Goal: Task Accomplishment & Management: Use online tool/utility

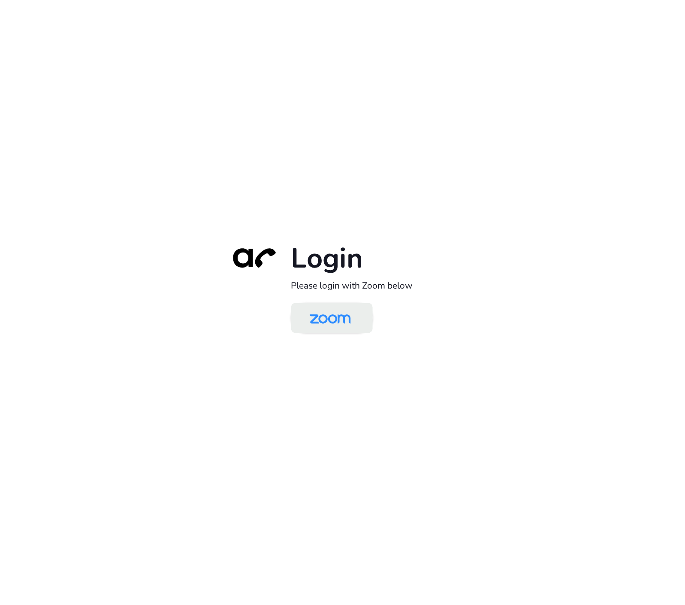
click at [324, 315] on img at bounding box center [330, 319] width 59 height 28
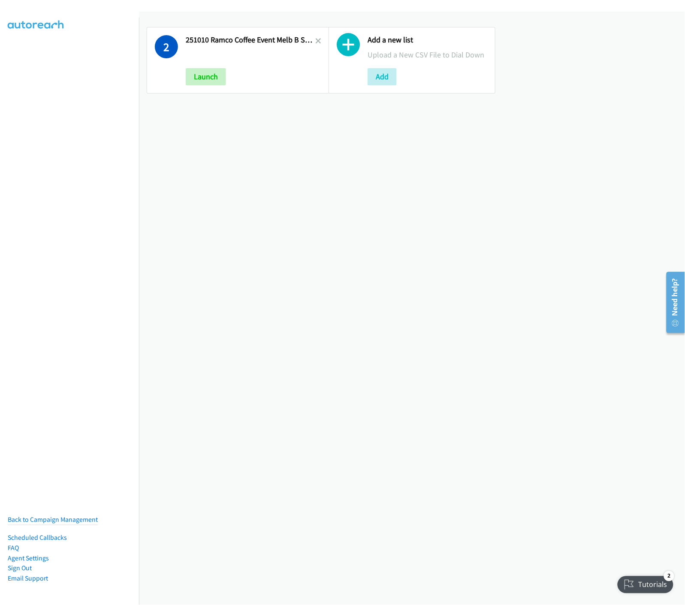
click at [321, 40] on div "Add a new list Upload a New CSV File to Dial Down Add" at bounding box center [412, 60] width 182 height 82
click at [315, 40] on icon at bounding box center [318, 42] width 6 height 6
drag, startPoint x: 197, startPoint y: 78, endPoint x: 194, endPoint y: 90, distance: 12.4
click at [198, 78] on button "Add" at bounding box center [200, 76] width 29 height 17
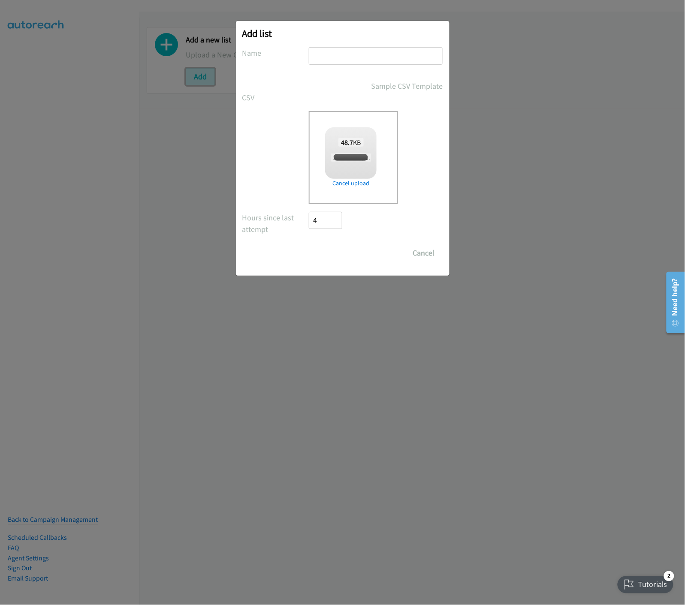
checkbox input "true"
click at [351, 57] on input "text" at bounding box center [376, 56] width 134 height 18
type input "251014 HP Opex - A"
click at [349, 252] on input "Save List" at bounding box center [331, 253] width 45 height 17
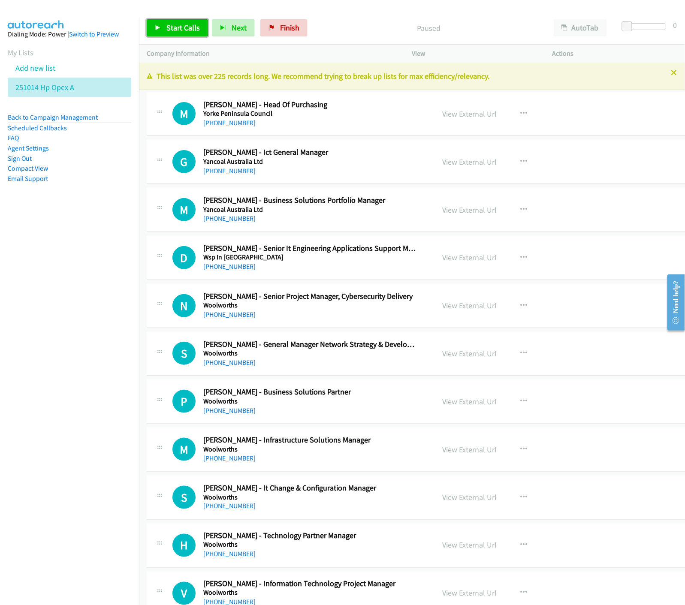
click at [157, 26] on icon at bounding box center [158, 28] width 6 height 6
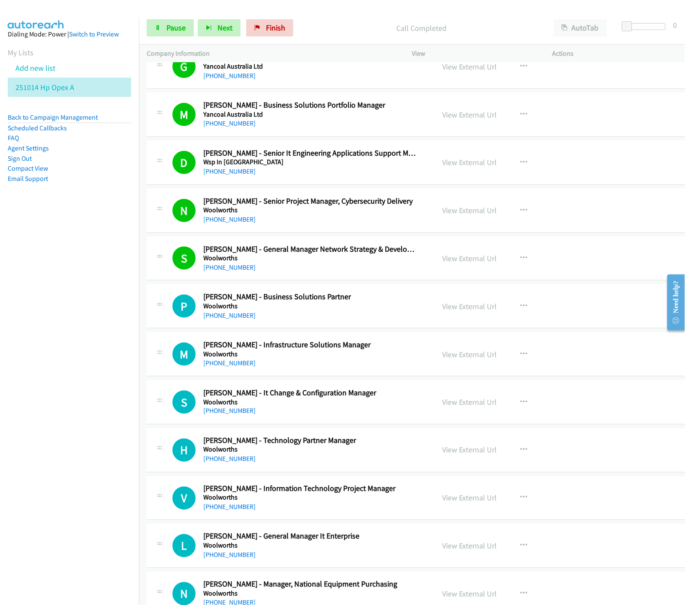
scroll to position [143, 0]
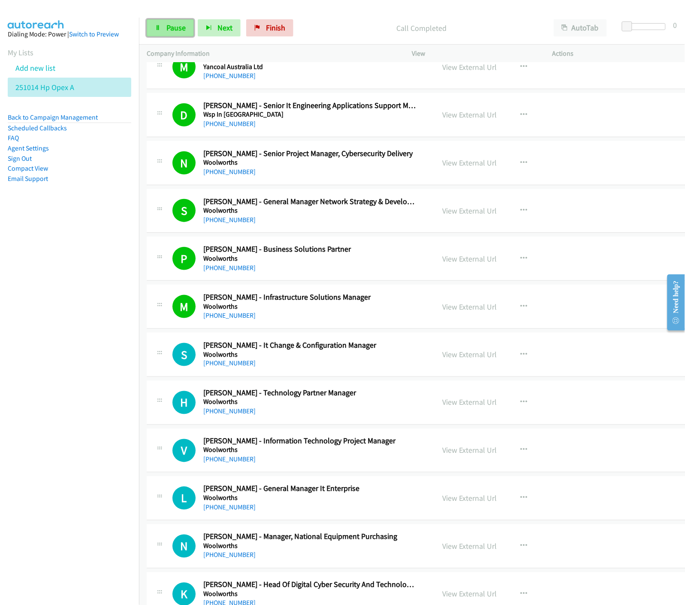
click at [163, 27] on link "Pause" at bounding box center [170, 27] width 47 height 17
click at [461, 353] on link "View External Url" at bounding box center [470, 355] width 54 height 10
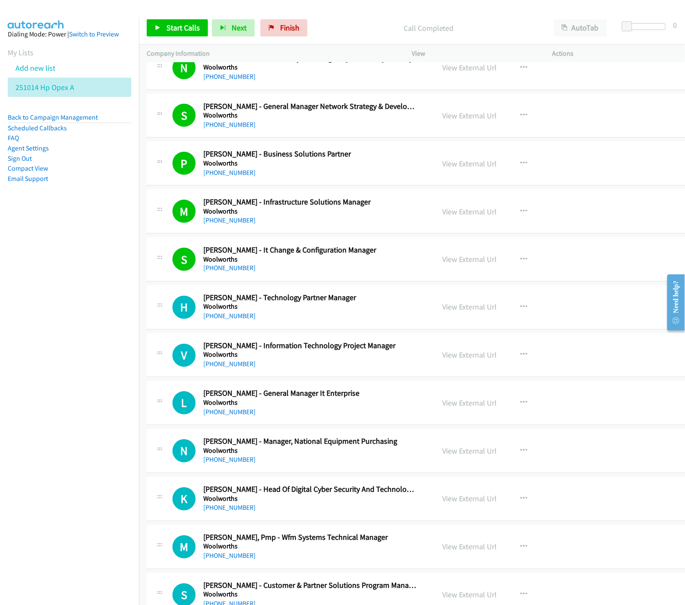
scroll to position [333, 0]
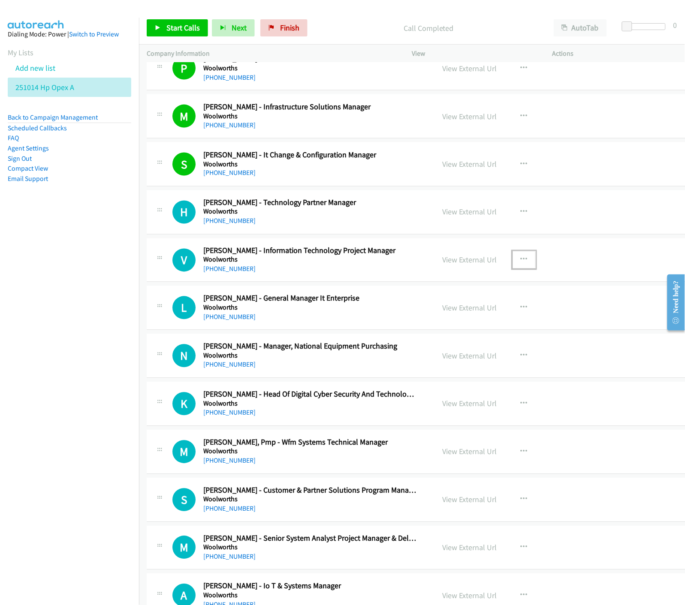
click at [521, 257] on icon "button" at bounding box center [524, 260] width 7 height 7
click at [430, 316] on icon at bounding box center [433, 317] width 6 height 6
click at [155, 31] on link "Start Calls" at bounding box center [177, 27] width 61 height 17
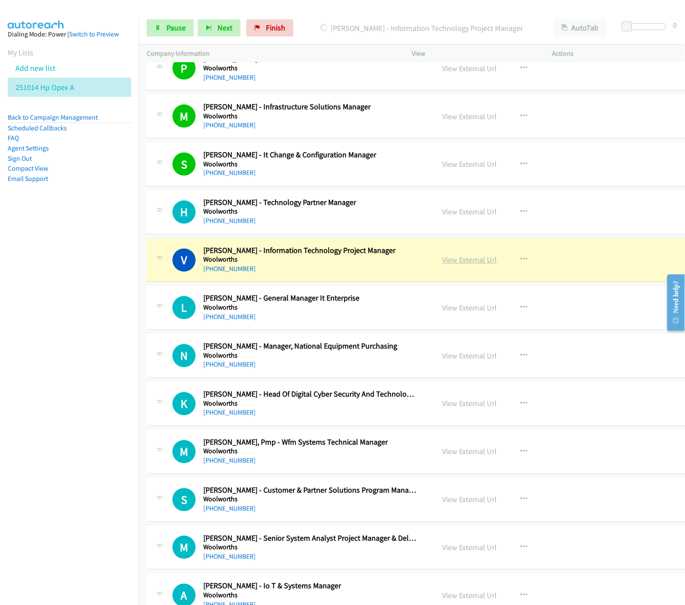
click at [466, 259] on link "View External Url" at bounding box center [470, 260] width 54 height 10
click at [157, 25] on icon at bounding box center [158, 28] width 6 height 6
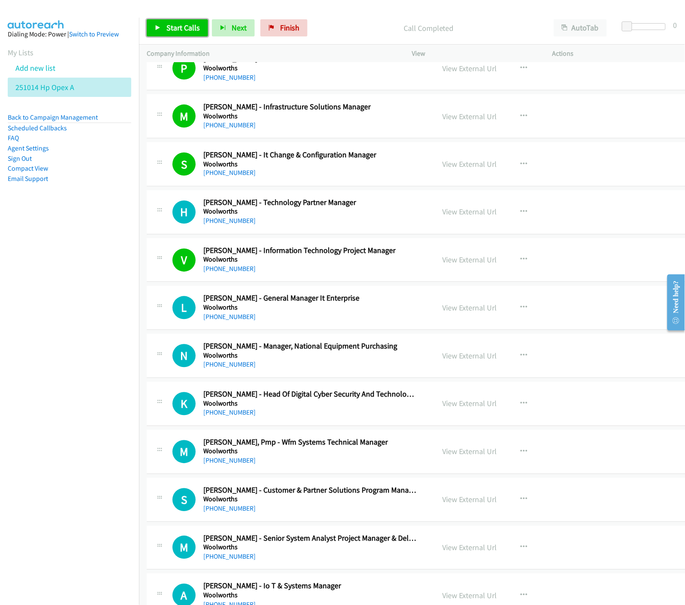
click at [183, 31] on span "Start Calls" at bounding box center [182, 28] width 33 height 10
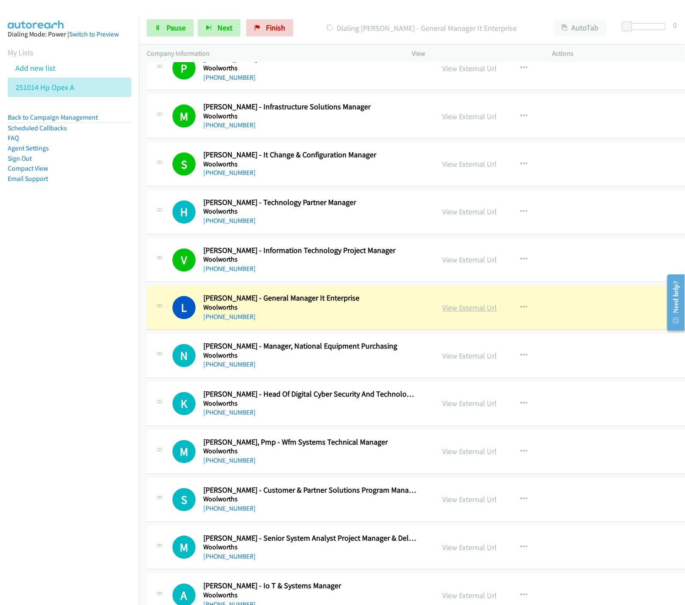
click at [465, 309] on link "View External Url" at bounding box center [470, 308] width 54 height 10
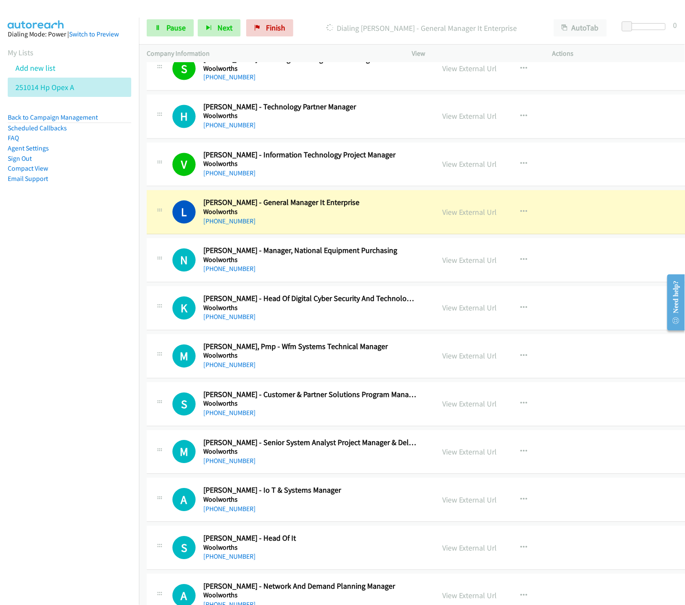
scroll to position [477, 0]
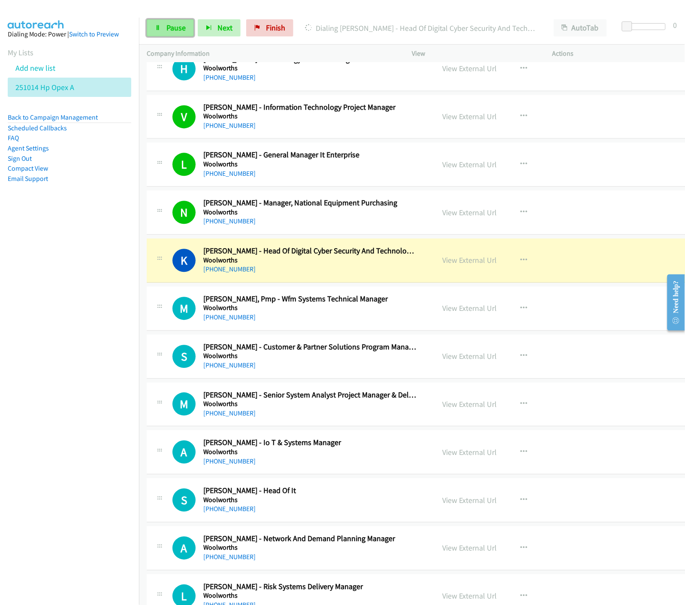
drag, startPoint x: 182, startPoint y: 25, endPoint x: 175, endPoint y: 27, distance: 7.5
click at [182, 25] on span "Pause" at bounding box center [175, 28] width 19 height 10
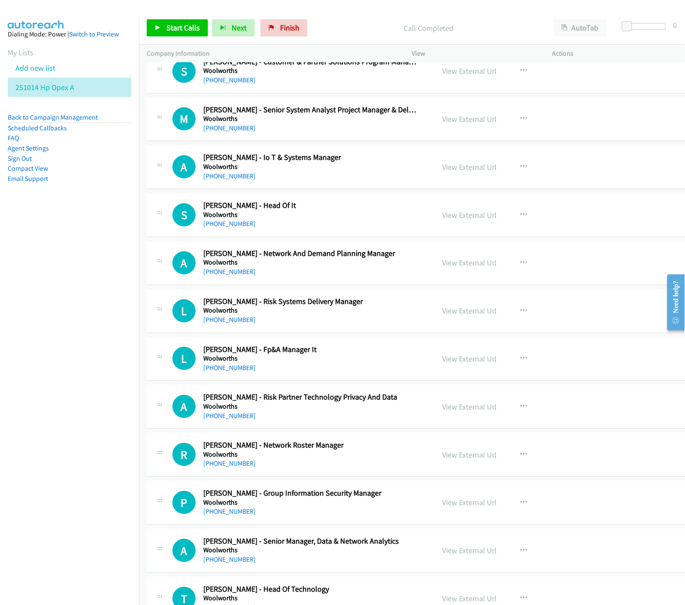
scroll to position [810, 0]
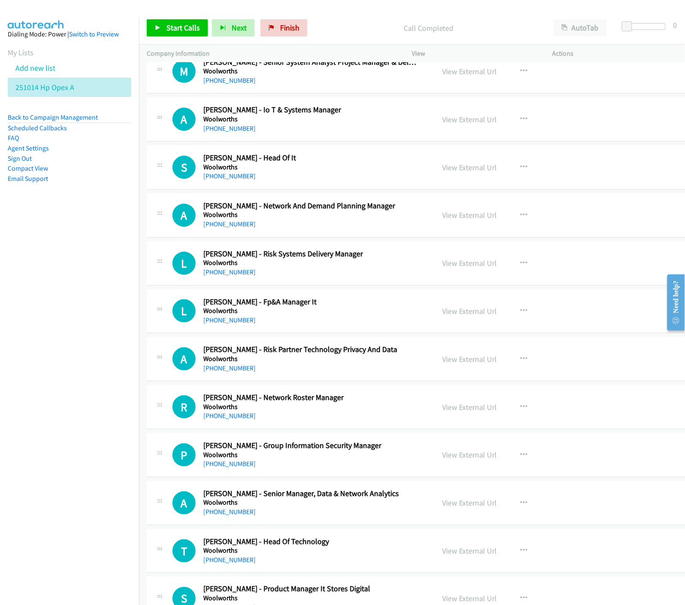
drag, startPoint x: 471, startPoint y: 170, endPoint x: 525, endPoint y: 421, distance: 257.1
click at [462, 166] on link "View External Url" at bounding box center [470, 168] width 54 height 10
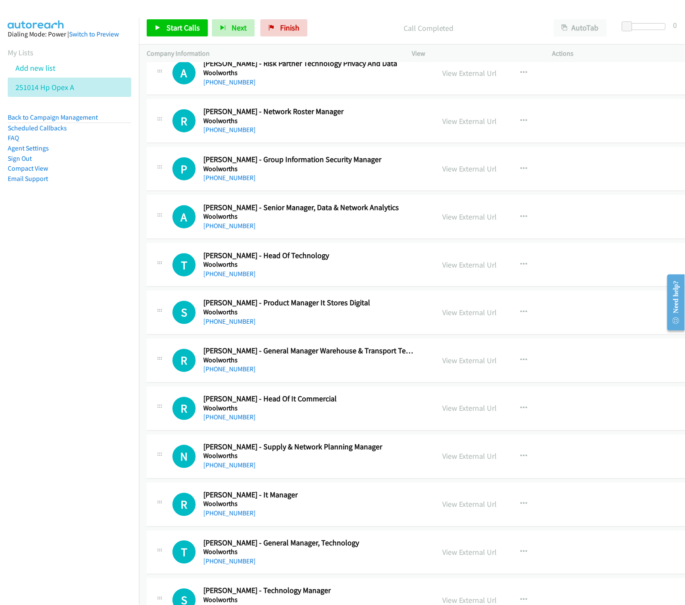
scroll to position [1144, 0]
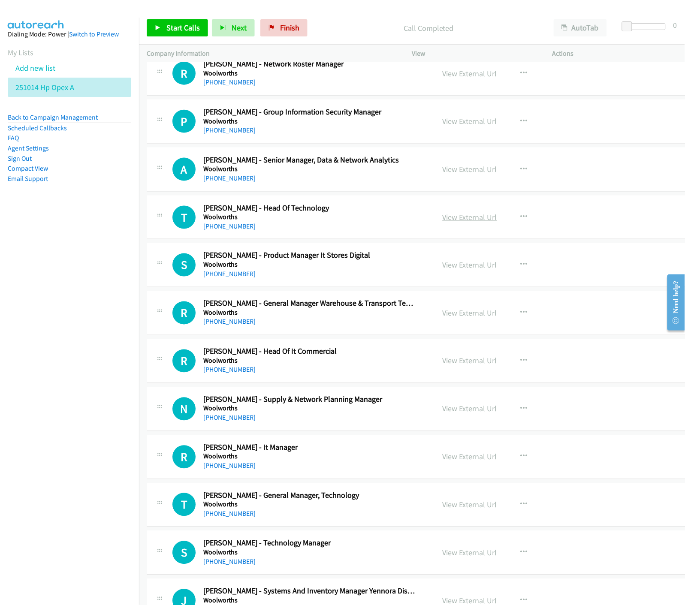
click at [443, 217] on link "View External Url" at bounding box center [470, 217] width 54 height 10
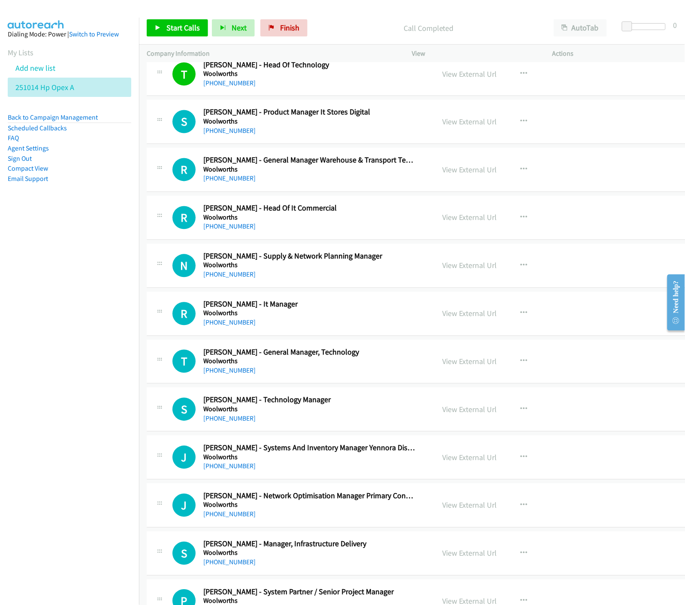
scroll to position [1335, 0]
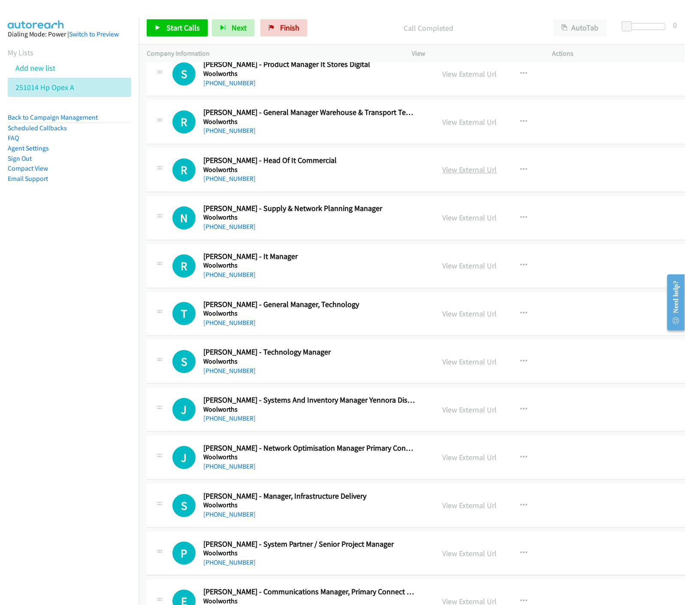
click at [462, 169] on link "View External Url" at bounding box center [470, 170] width 54 height 10
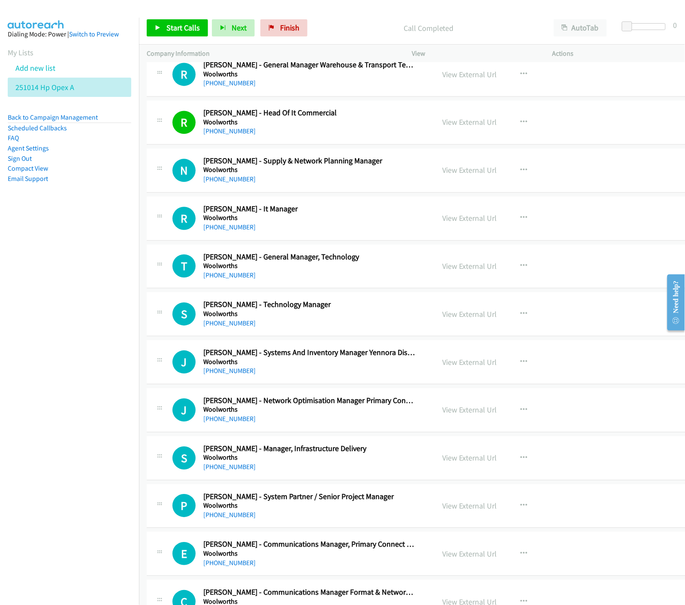
scroll to position [1430, 0]
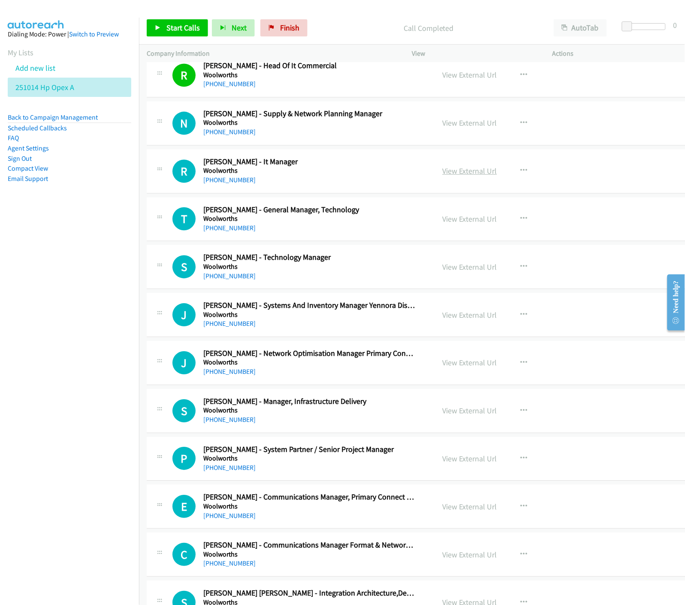
click at [452, 173] on link "View External Url" at bounding box center [470, 171] width 54 height 10
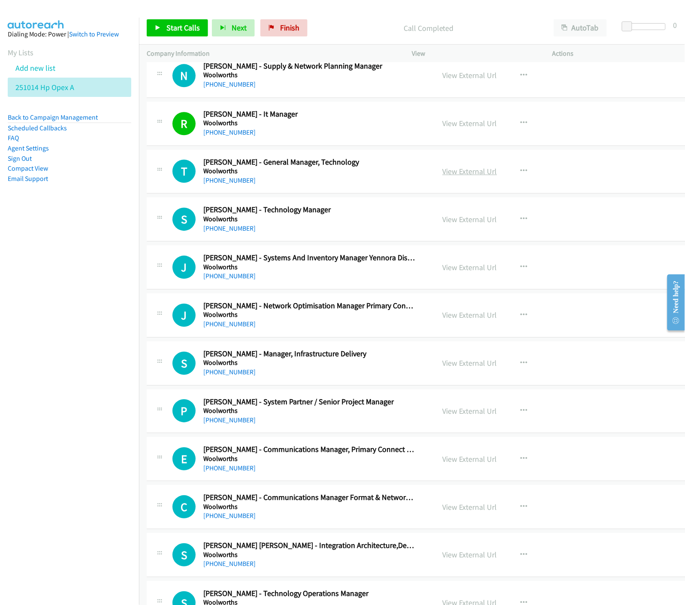
click at [443, 166] on link "View External Url" at bounding box center [470, 171] width 54 height 10
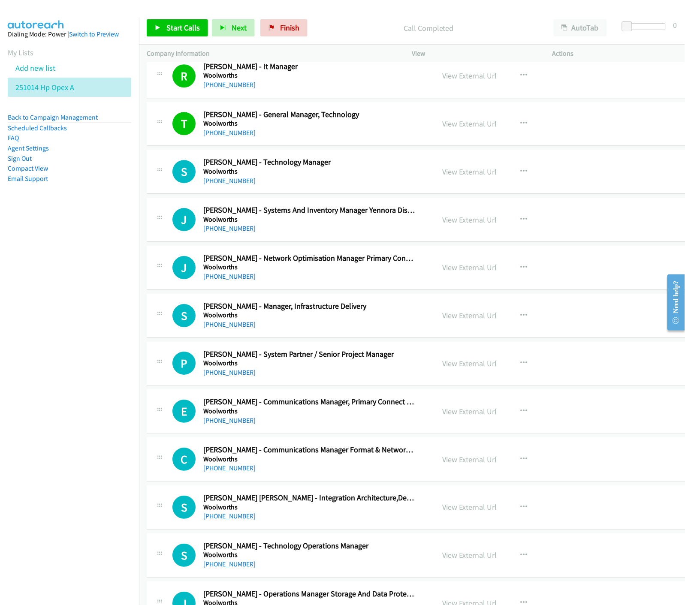
drag, startPoint x: 455, startPoint y: 174, endPoint x: 457, endPoint y: 183, distance: 9.7
click at [452, 174] on link "View External Url" at bounding box center [470, 172] width 54 height 10
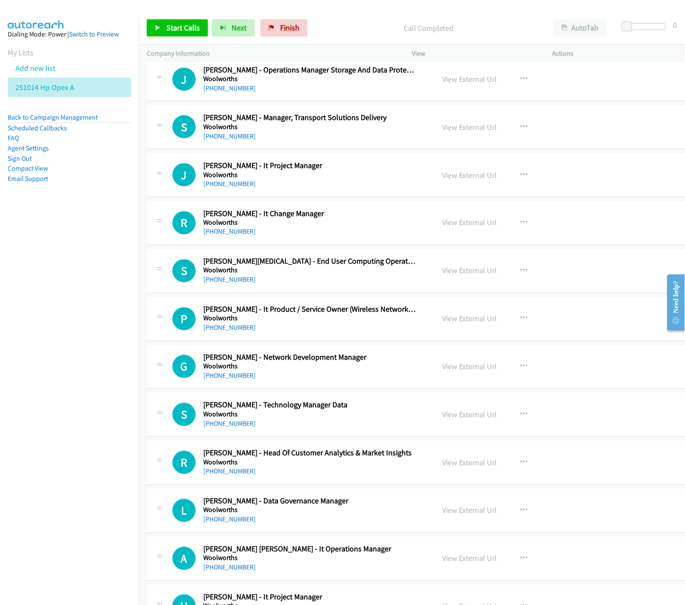
scroll to position [2145, 0]
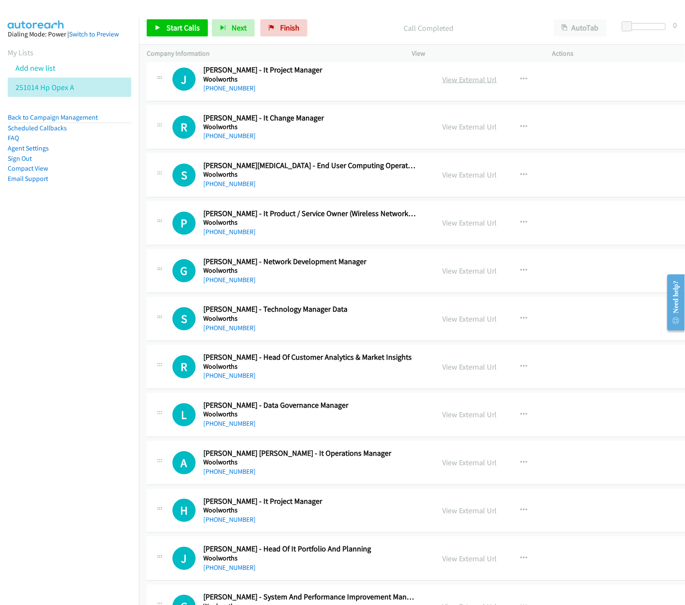
click at [455, 79] on link "View External Url" at bounding box center [470, 80] width 54 height 10
click at [466, 178] on link "View External Url" at bounding box center [470, 175] width 54 height 10
drag, startPoint x: 50, startPoint y: 119, endPoint x: 54, endPoint y: 127, distance: 8.8
click at [51, 119] on link "Back to Campaign Management" at bounding box center [53, 117] width 90 height 8
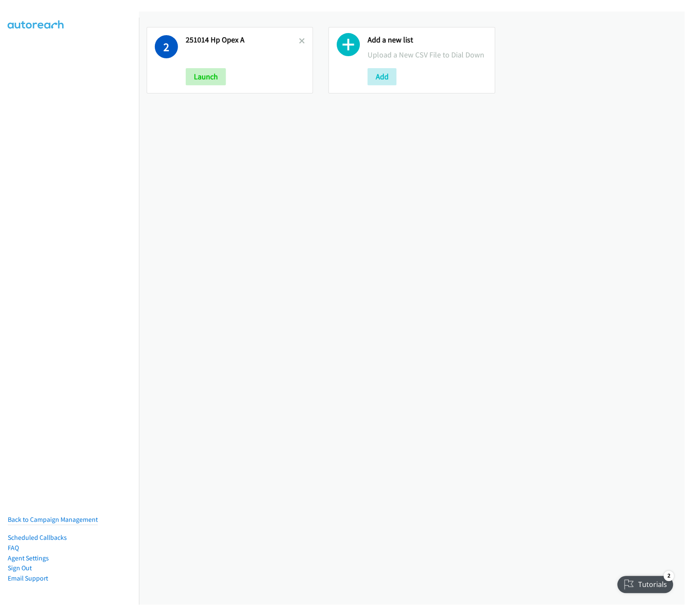
drag, startPoint x: 300, startPoint y: 41, endPoint x: 313, endPoint y: 314, distance: 273.7
click at [300, 40] on icon at bounding box center [302, 42] width 6 height 6
click at [166, 47] on icon at bounding box center [166, 46] width 23 height 23
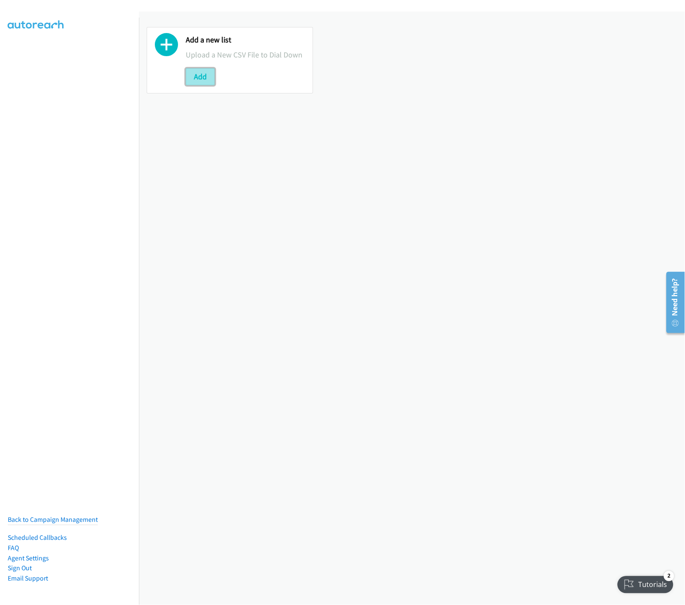
click at [201, 78] on button "Add" at bounding box center [200, 76] width 29 height 17
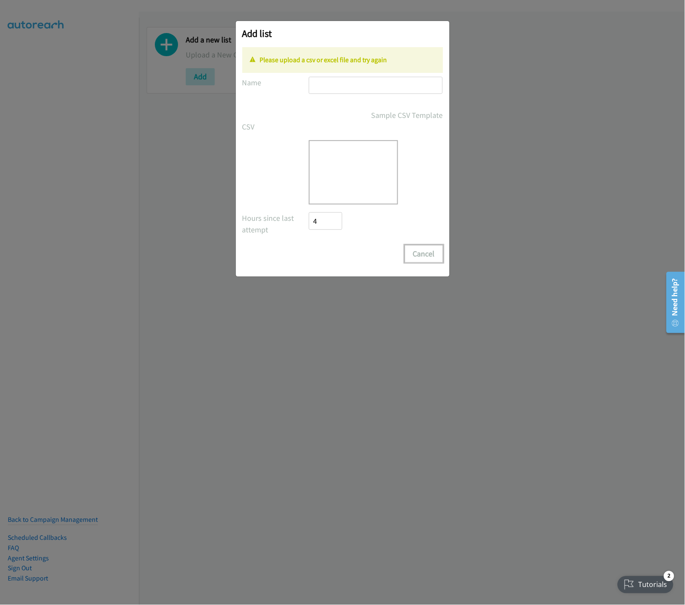
drag, startPoint x: 434, startPoint y: 254, endPoint x: 428, endPoint y: 264, distance: 11.7
click at [433, 254] on button "Cancel" at bounding box center [424, 253] width 38 height 17
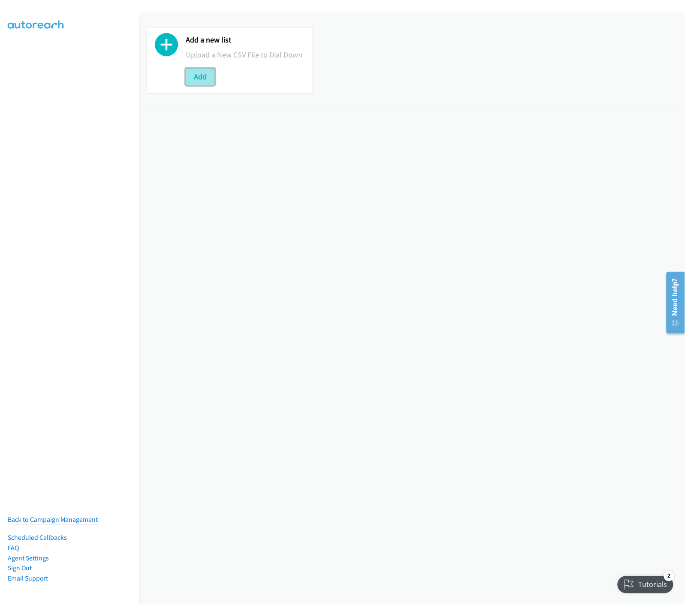
click at [206, 77] on button "Add" at bounding box center [200, 76] width 29 height 17
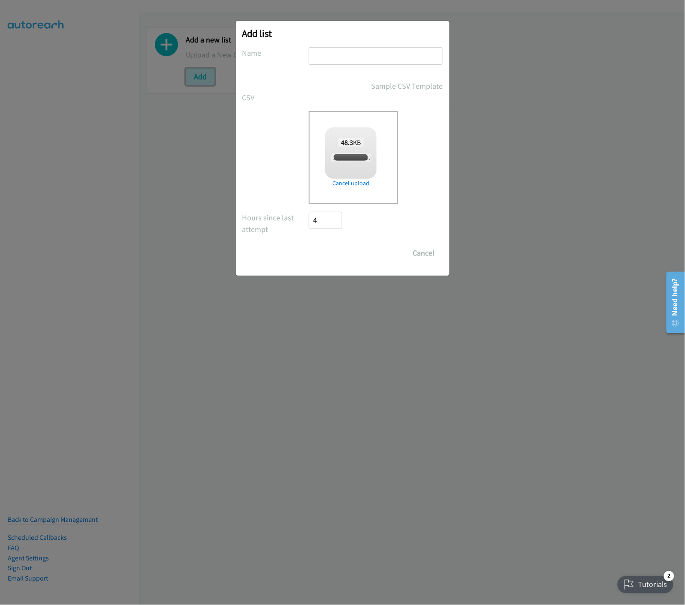
checkbox input "true"
click at [350, 57] on input "text" at bounding box center [376, 56] width 134 height 18
type input "251014 Rubrik Perth 6 Nov - A"
drag, startPoint x: 333, startPoint y: 256, endPoint x: 364, endPoint y: 274, distance: 36.1
click at [333, 255] on input "Save List" at bounding box center [331, 253] width 45 height 17
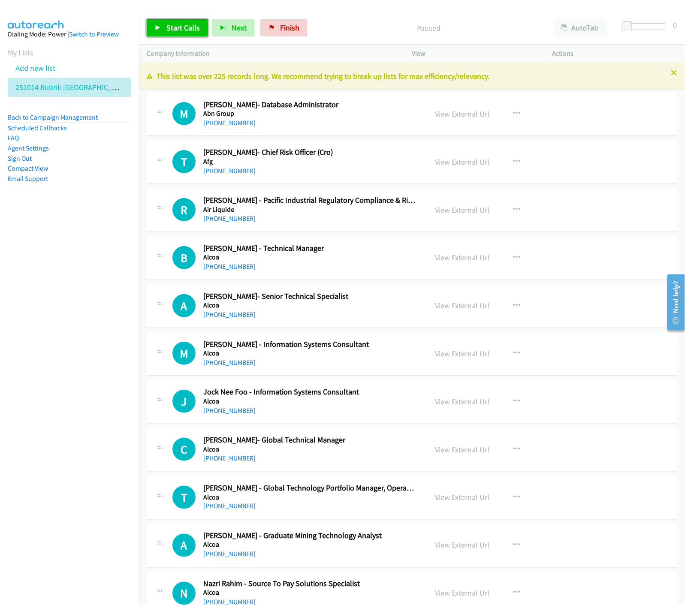
click at [169, 29] on span "Start Calls" at bounding box center [182, 28] width 33 height 10
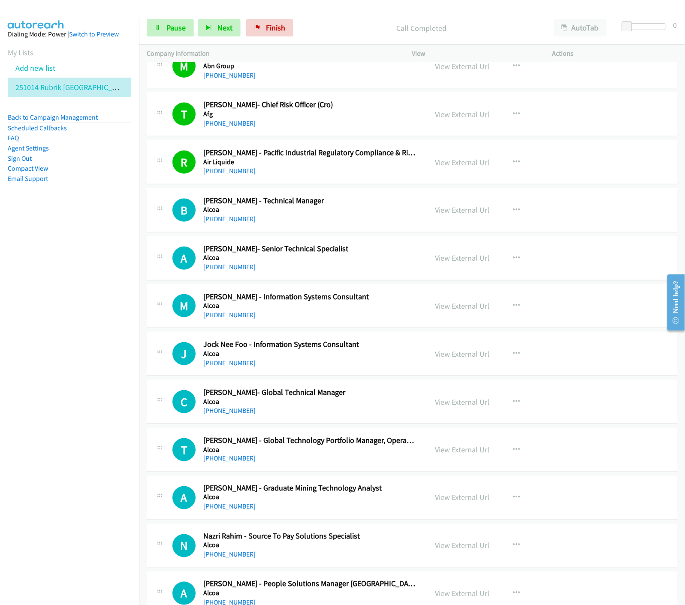
scroll to position [95, 0]
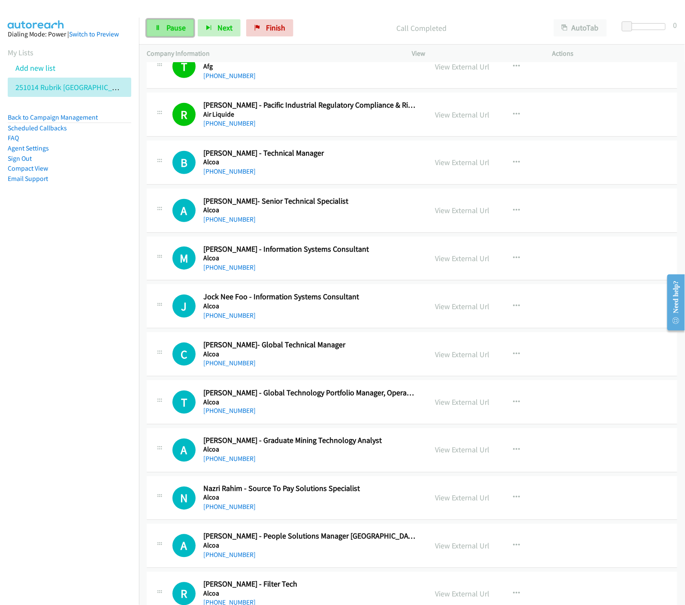
click at [155, 27] on icon at bounding box center [158, 28] width 6 height 6
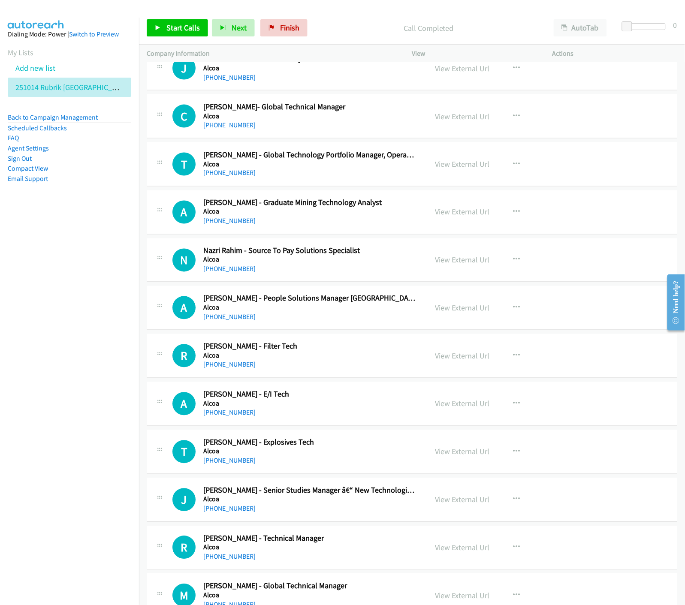
scroll to position [238, 0]
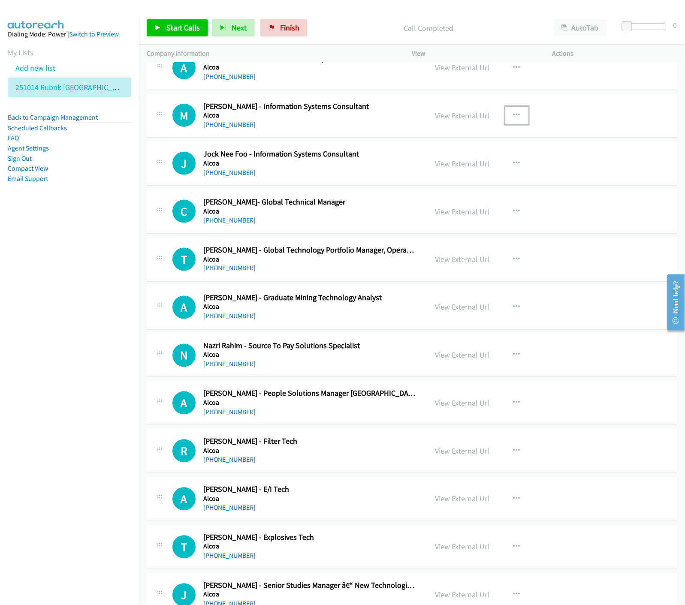
click at [514, 117] on icon "button" at bounding box center [517, 115] width 7 height 7
click at [422, 169] on icon at bounding box center [425, 172] width 6 height 6
drag, startPoint x: 154, startPoint y: 28, endPoint x: 244, endPoint y: 114, distance: 123.8
click at [154, 28] on link "Start Calls" at bounding box center [177, 27] width 61 height 17
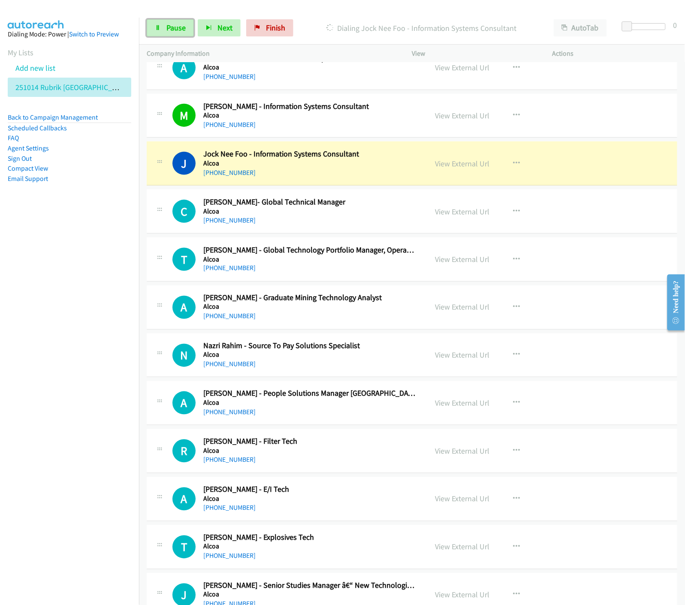
drag, startPoint x: 154, startPoint y: 27, endPoint x: 156, endPoint y: 131, distance: 103.9
click at [154, 27] on link "Pause" at bounding box center [170, 27] width 47 height 17
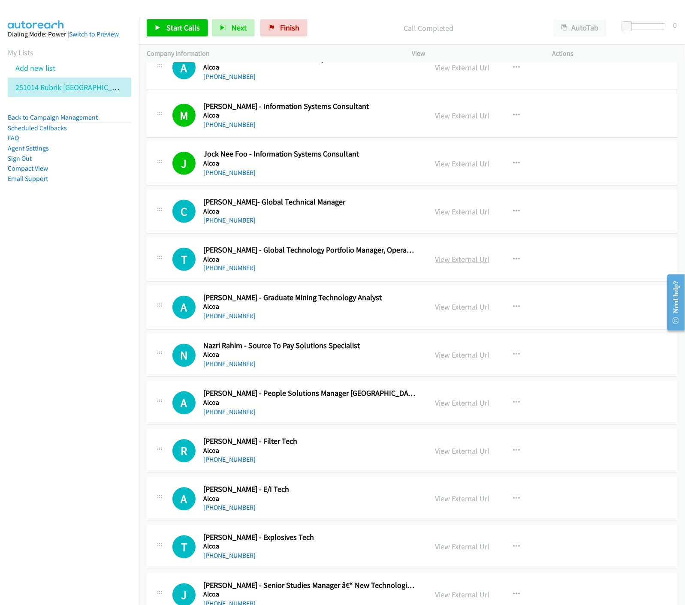
click at [447, 260] on link "View External Url" at bounding box center [463, 259] width 54 height 10
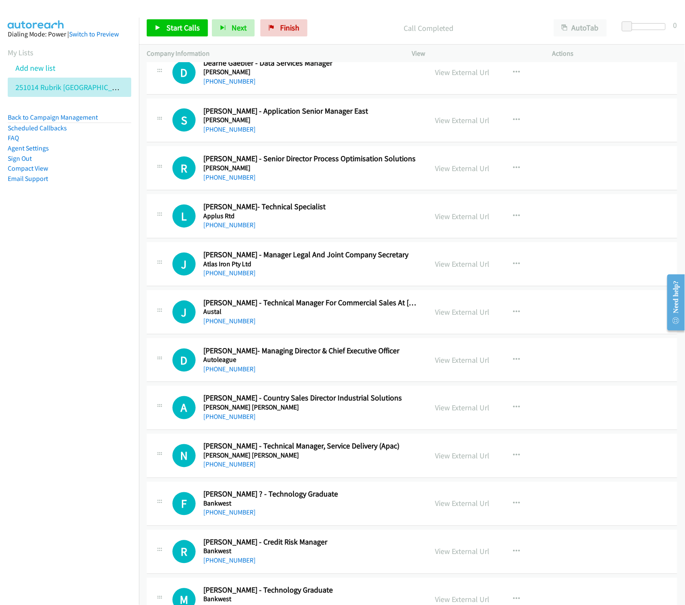
scroll to position [1144, 0]
